Goal: Navigation & Orientation: Go to known website

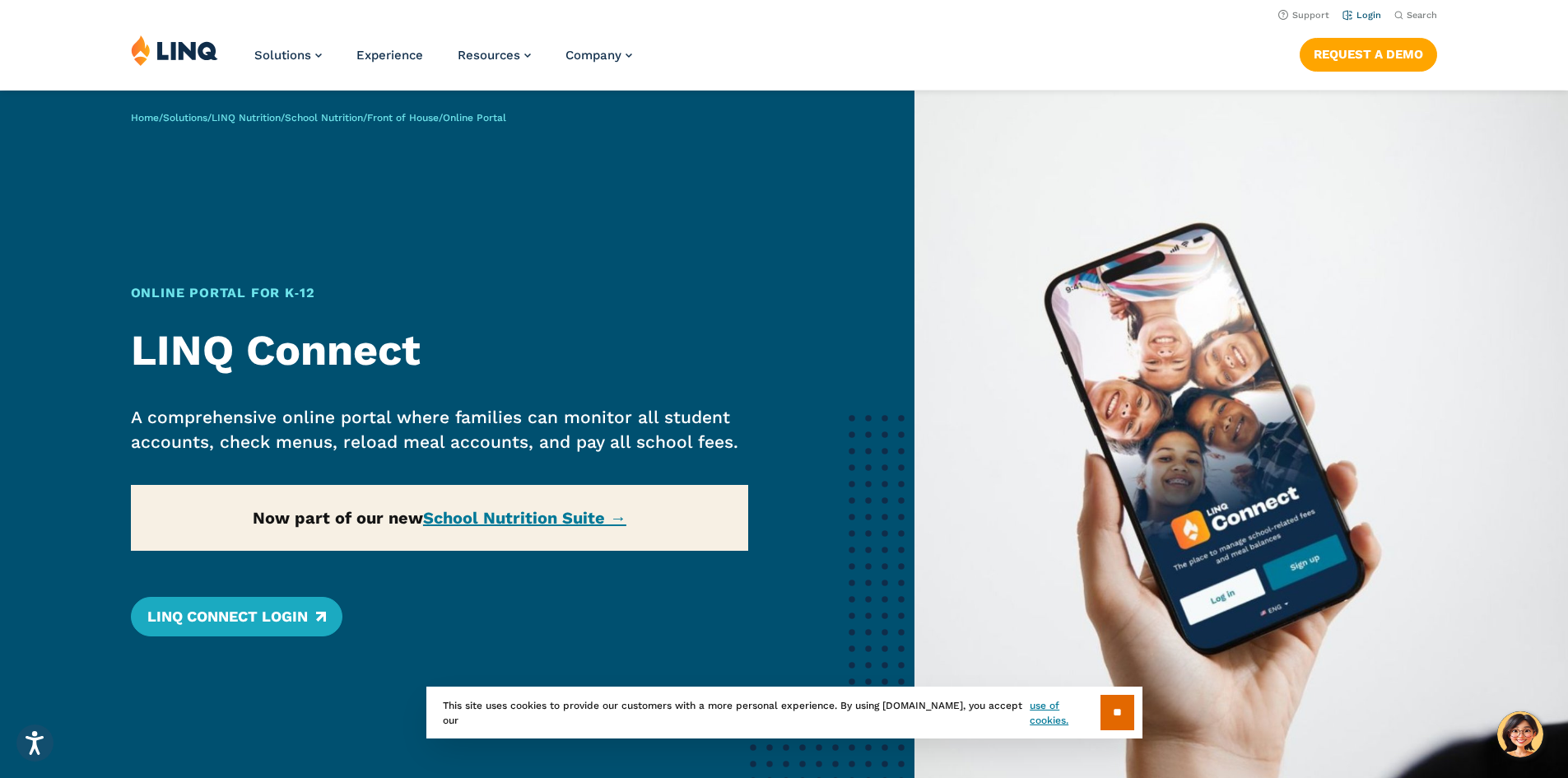
click at [1361, 13] on link "Login" at bounding box center [1361, 15] width 38 height 11
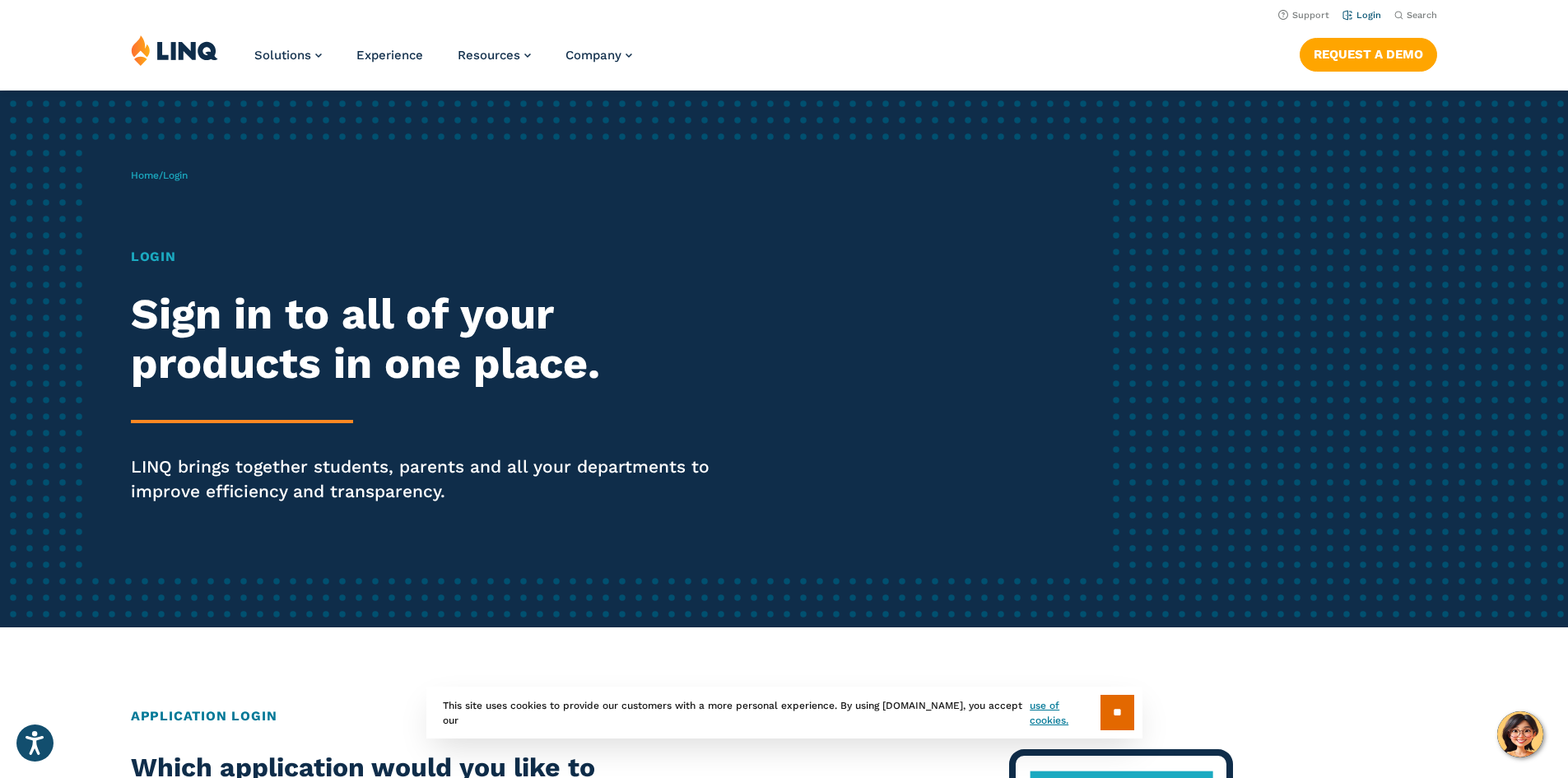
click at [1358, 13] on link "Login" at bounding box center [1361, 15] width 38 height 11
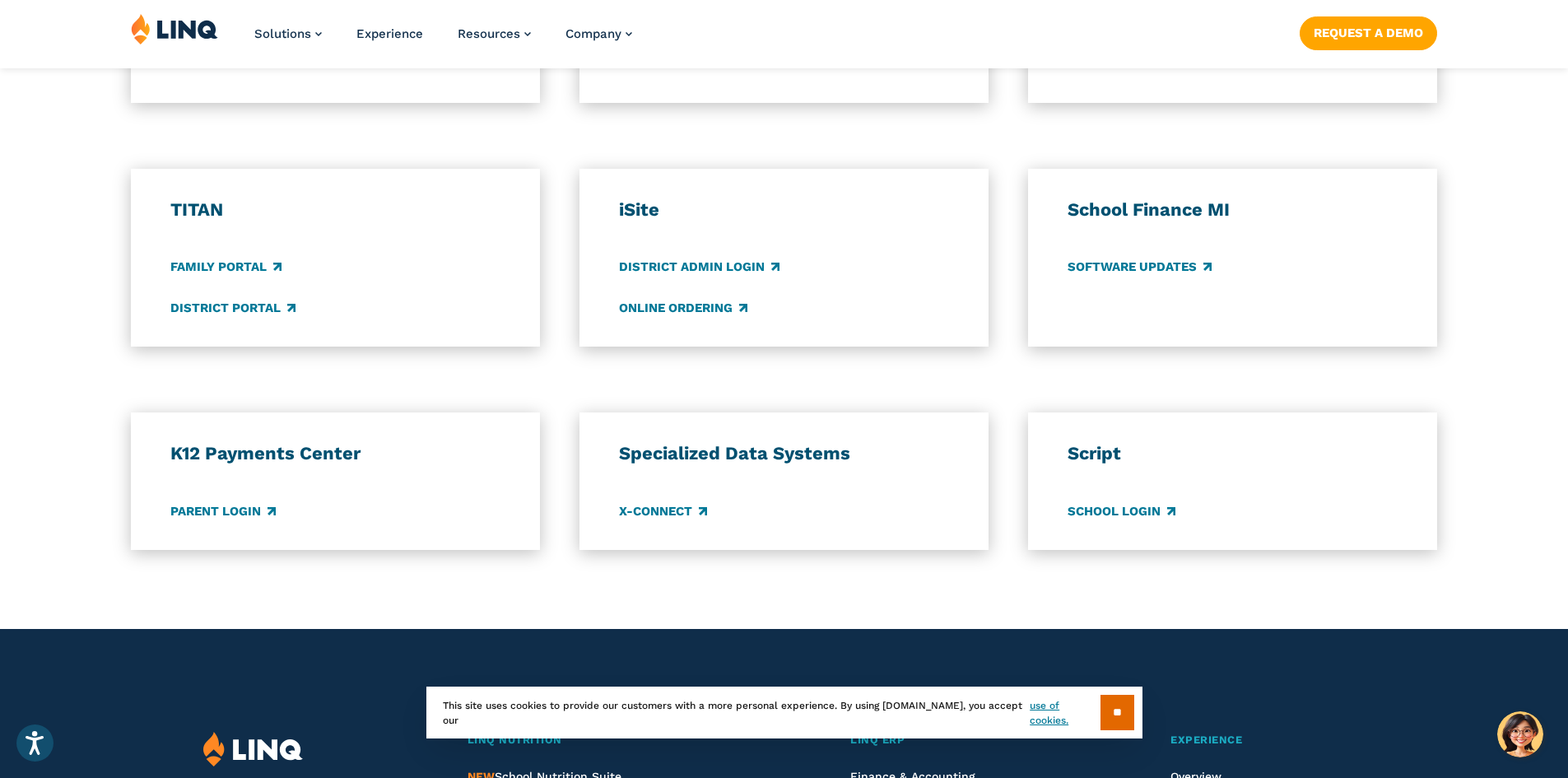
scroll to position [1152, 0]
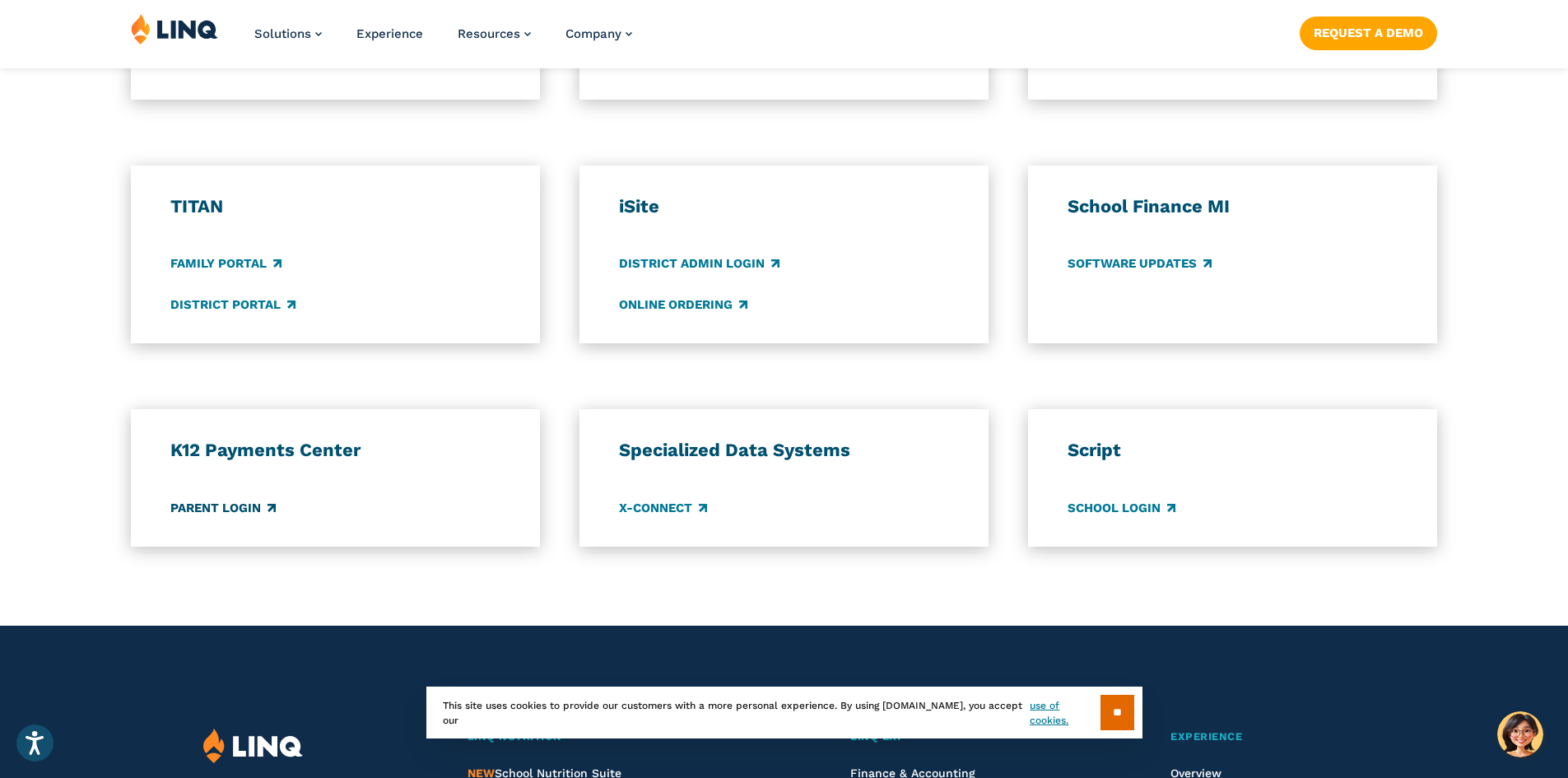
click at [237, 507] on link "Parent Login" at bounding box center [223, 508] width 105 height 18
